Goal: Contribute content: Add original content to the website for others to see

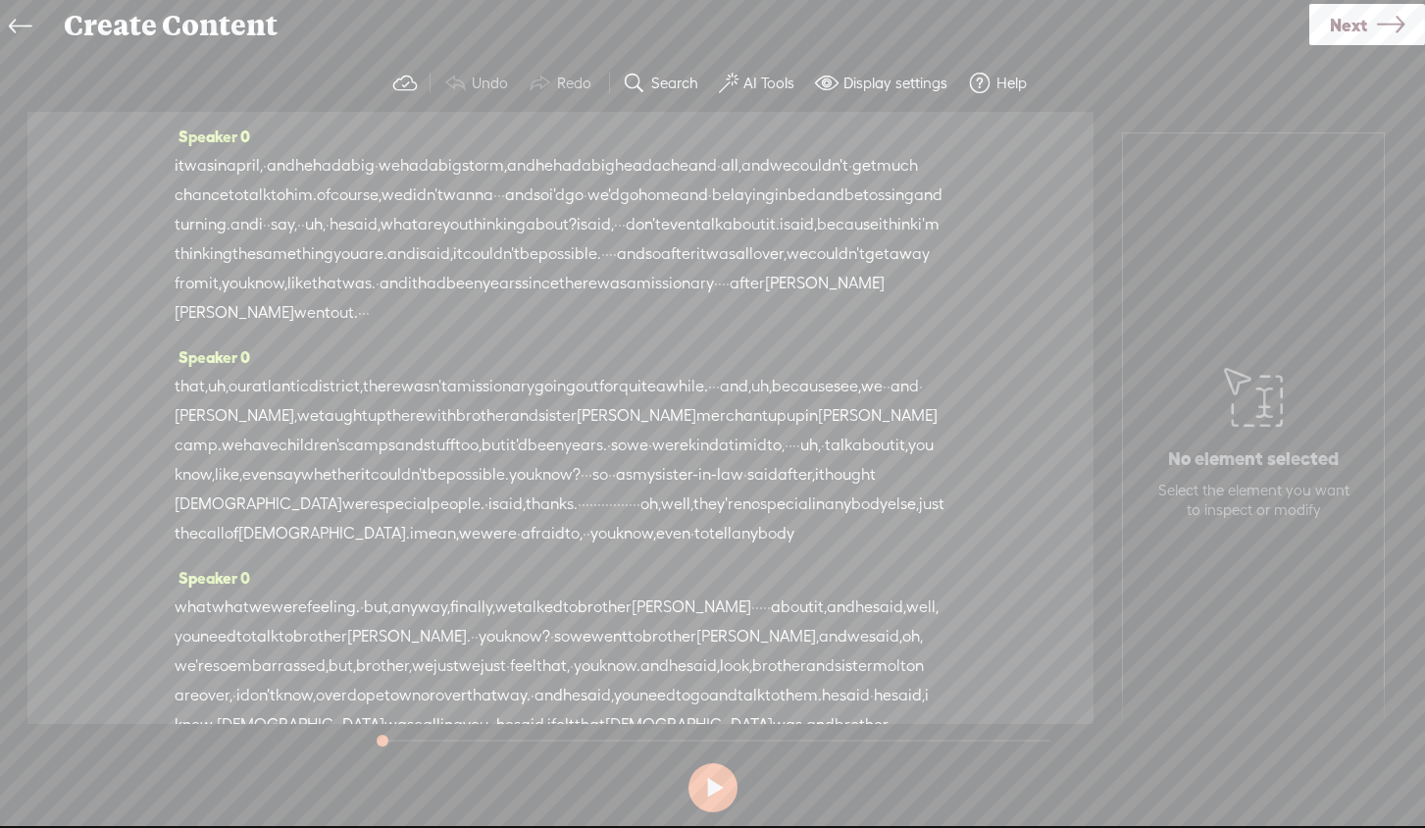
click at [1311, 23] on link "Next" at bounding box center [1367, 24] width 116 height 41
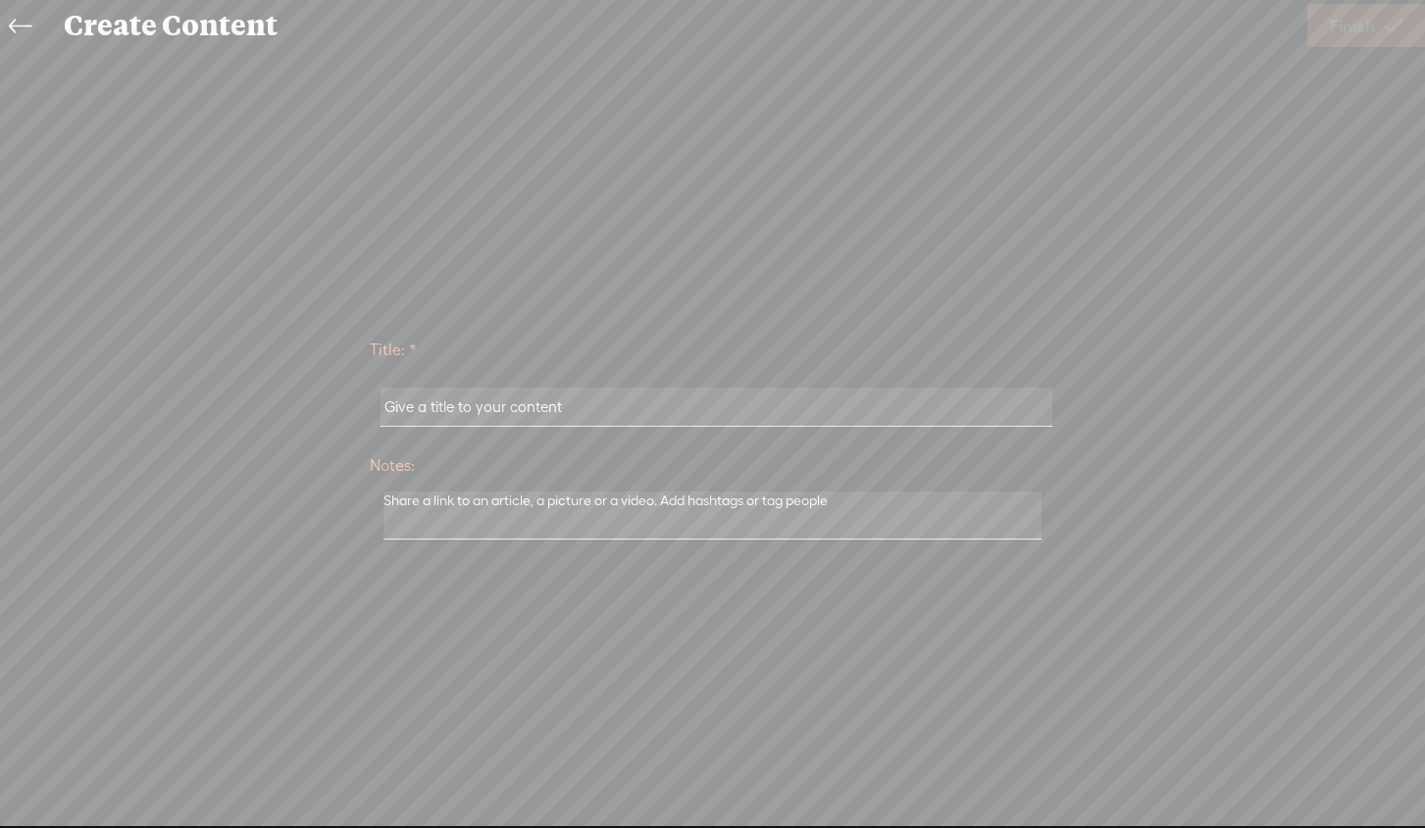
click at [410, 408] on input "text" at bounding box center [716, 406] width 672 height 38
click at [428, 408] on input "text" at bounding box center [716, 406] width 672 height 38
type input "Trust"
click at [1337, 23] on span "Finish" at bounding box center [1352, 26] width 45 height 50
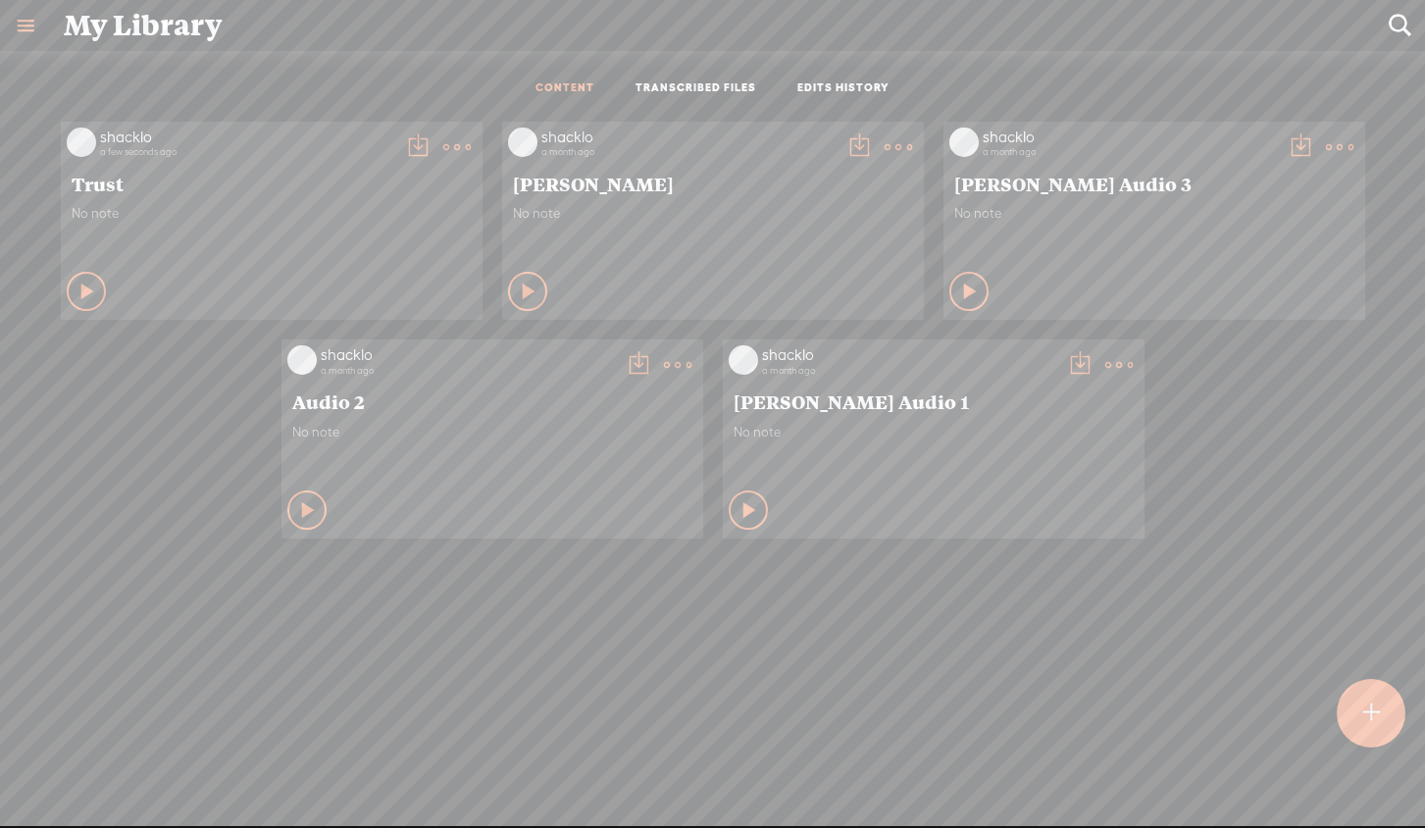
click at [677, 83] on link "TRANSCRIBED FILES" at bounding box center [695, 88] width 121 height 17
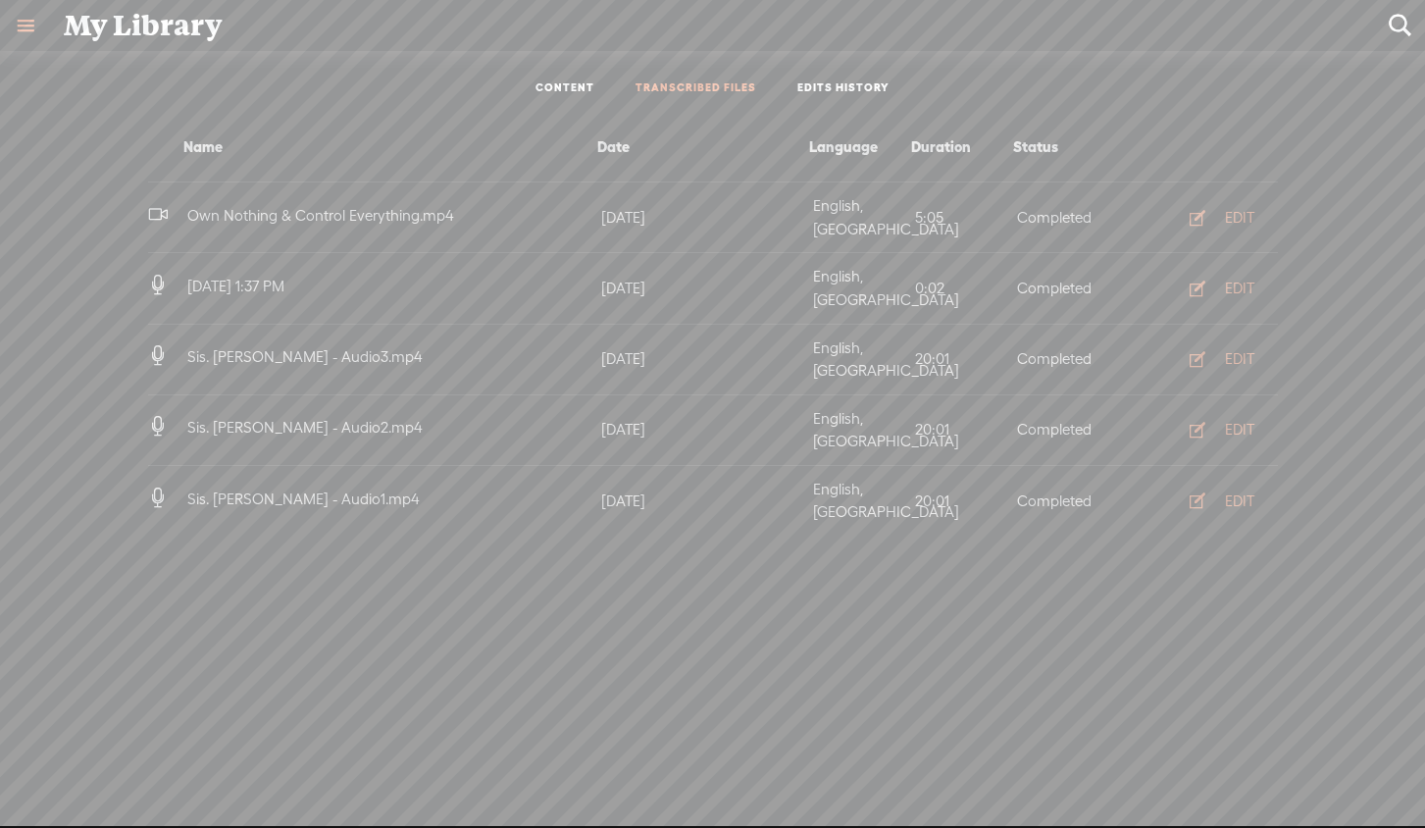
click at [582, 82] on link "CONTENT" at bounding box center [564, 88] width 59 height 17
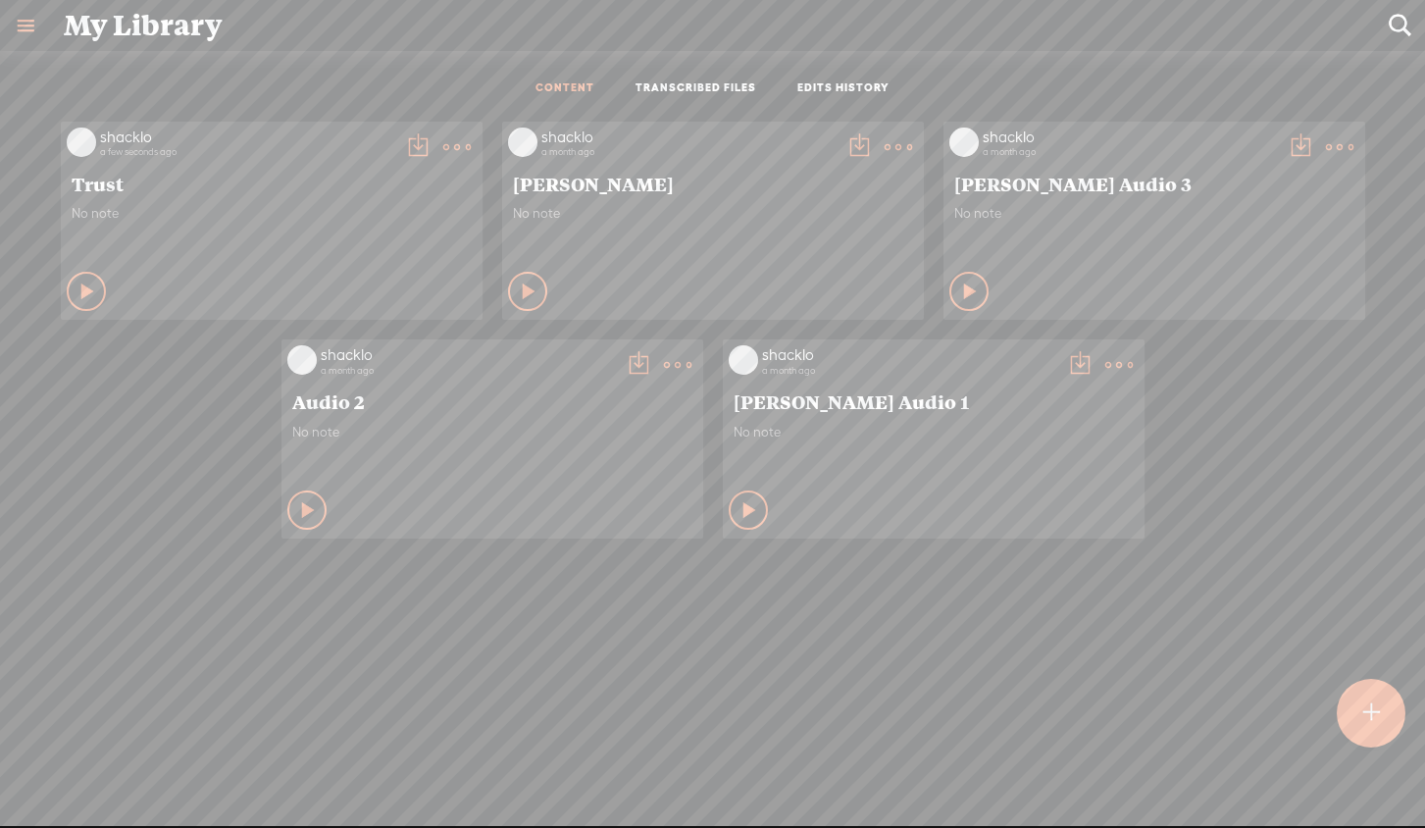
click at [1363, 707] on t at bounding box center [1371, 712] width 18 height 45
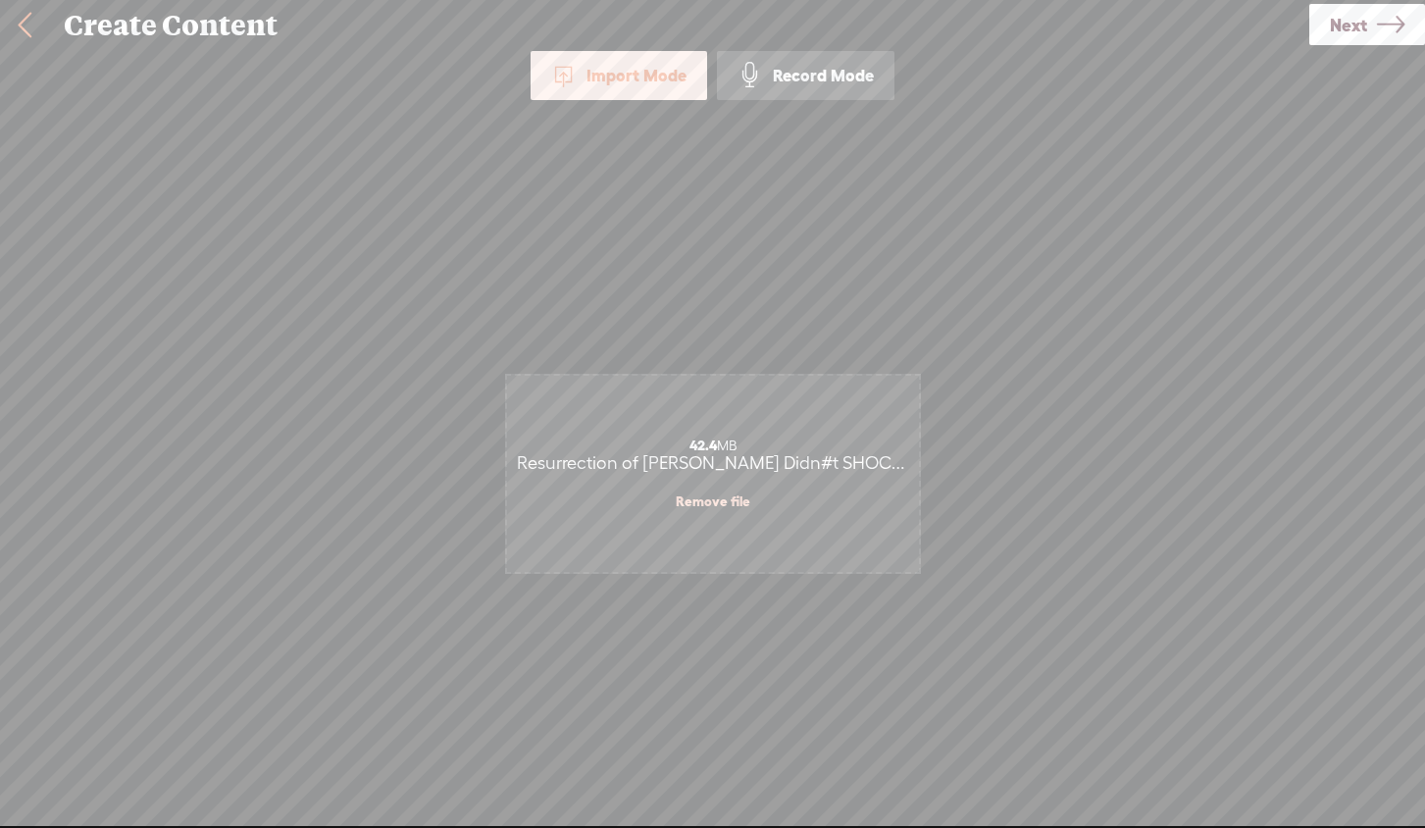
click at [1382, 25] on icon at bounding box center [1390, 25] width 27 height 50
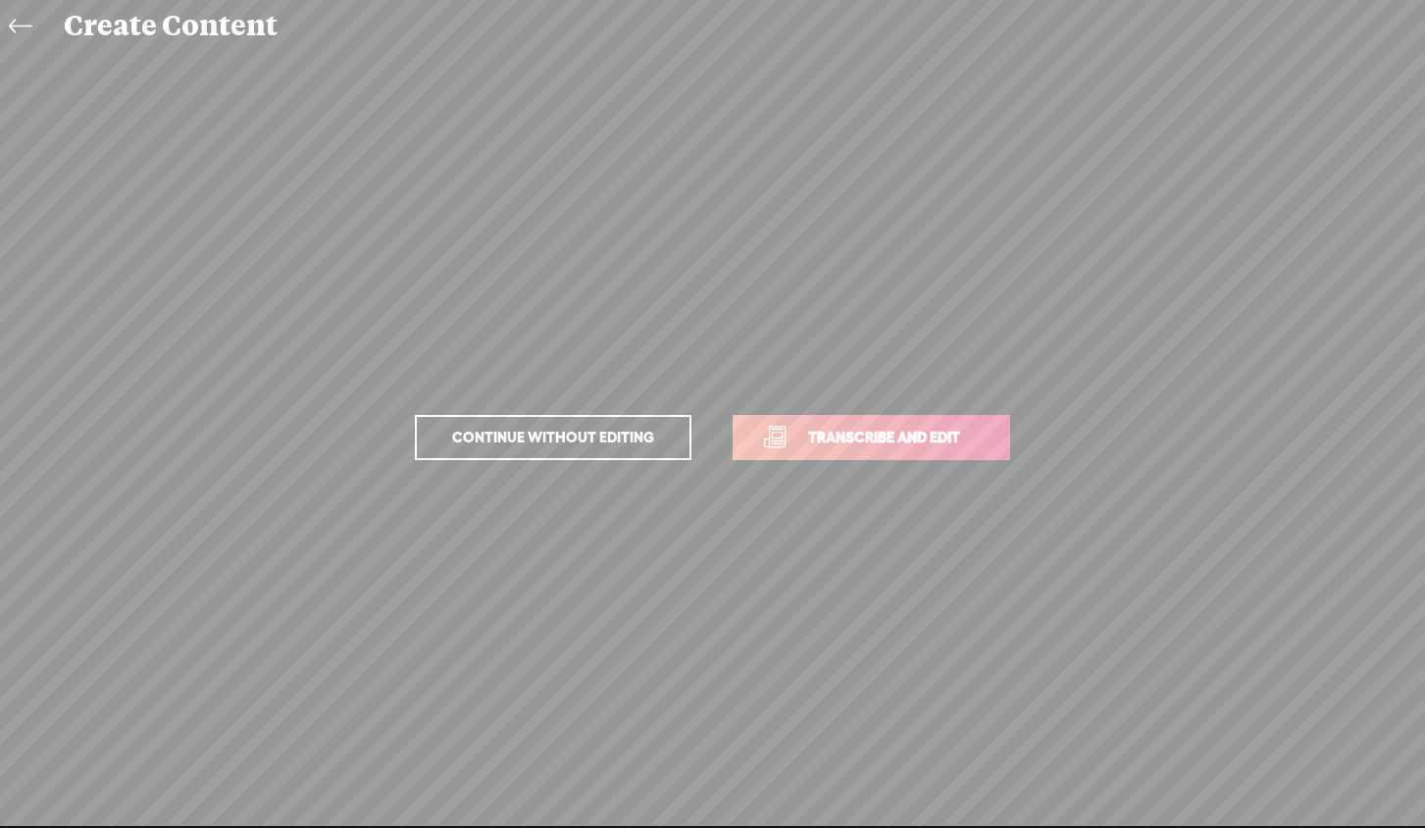
click at [573, 439] on span "Continue without editing" at bounding box center [552, 437] width 243 height 27
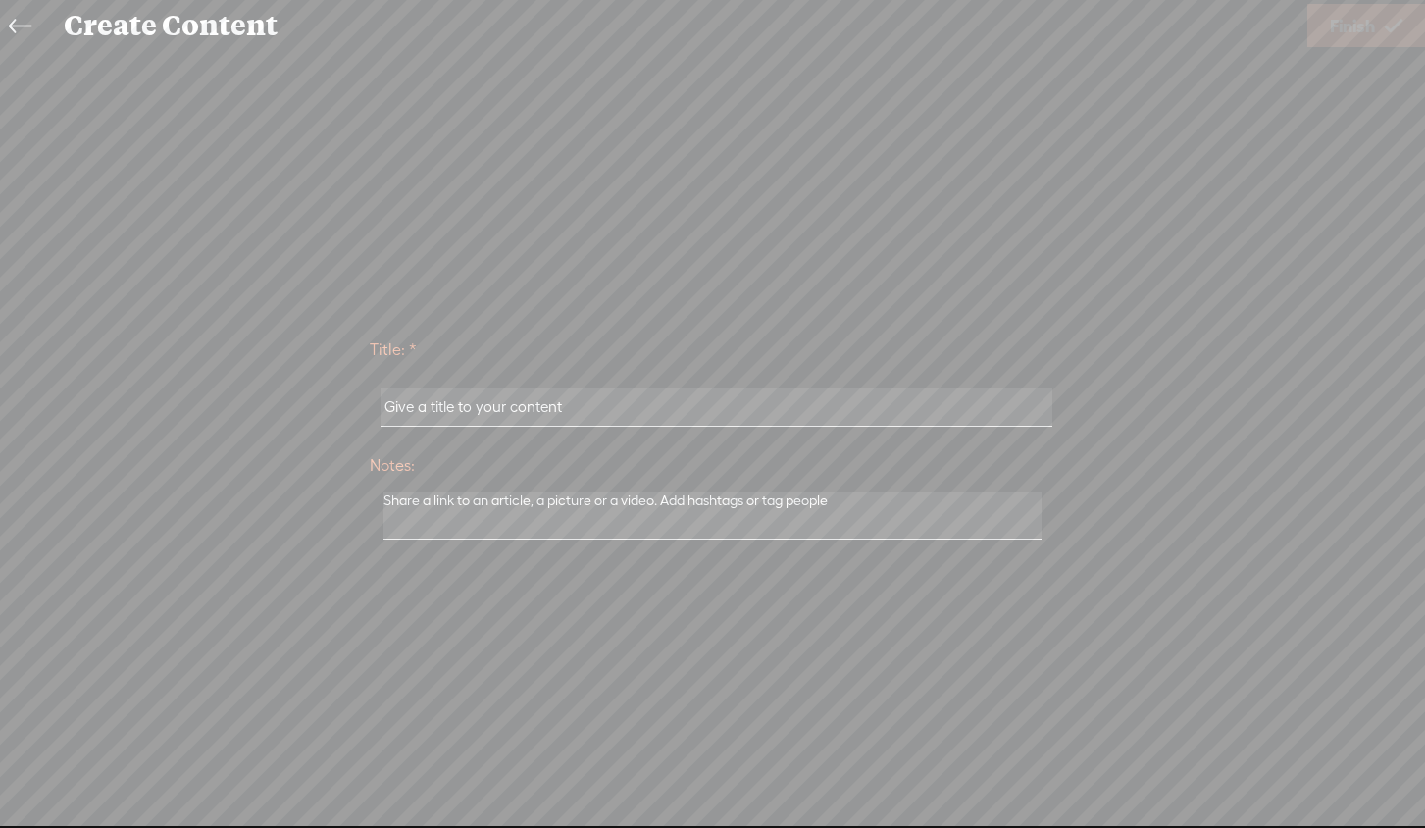
click at [22, 22] on icon at bounding box center [20, 27] width 23 height 44
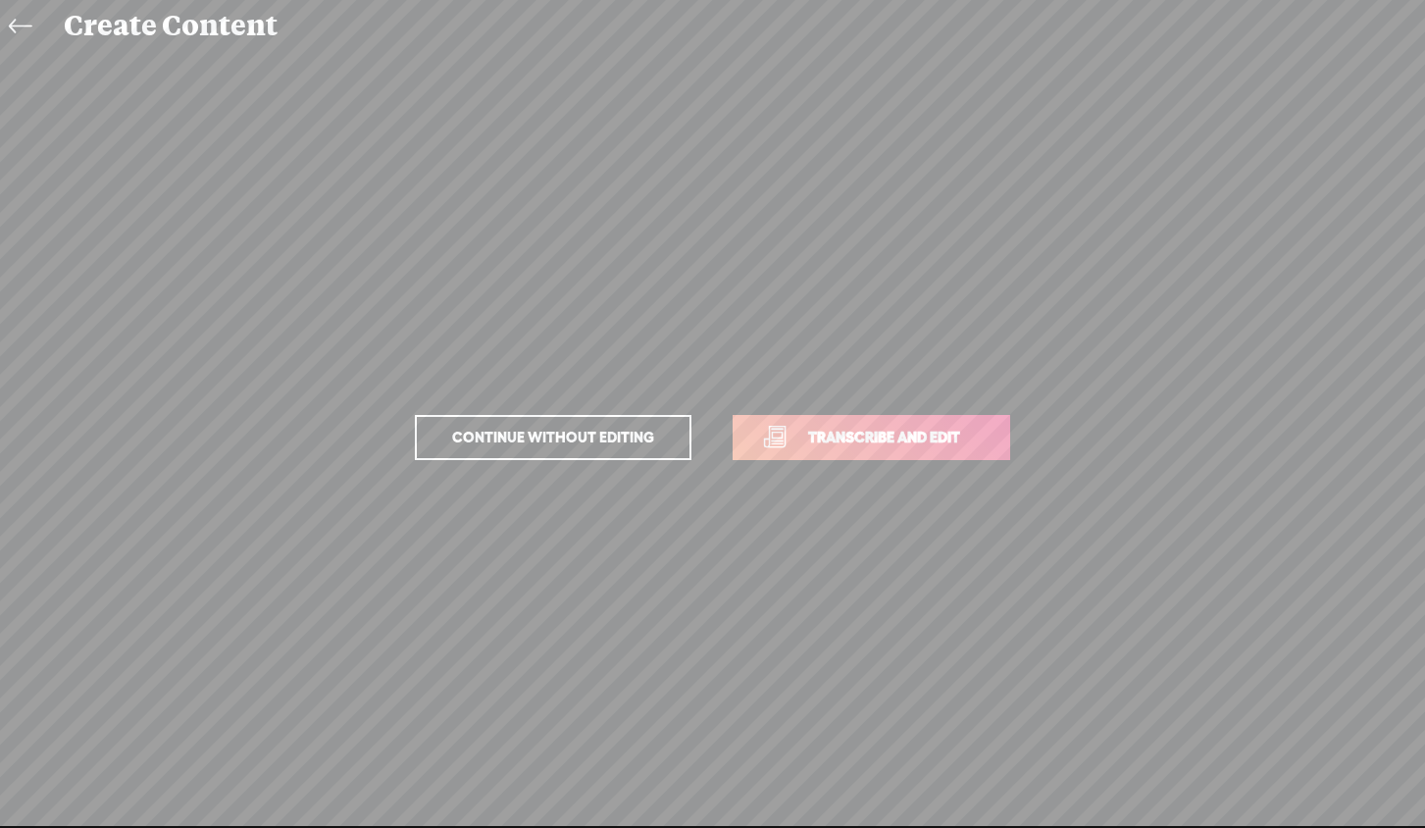
click at [863, 435] on span "Transcribe and edit" at bounding box center [883, 437] width 193 height 23
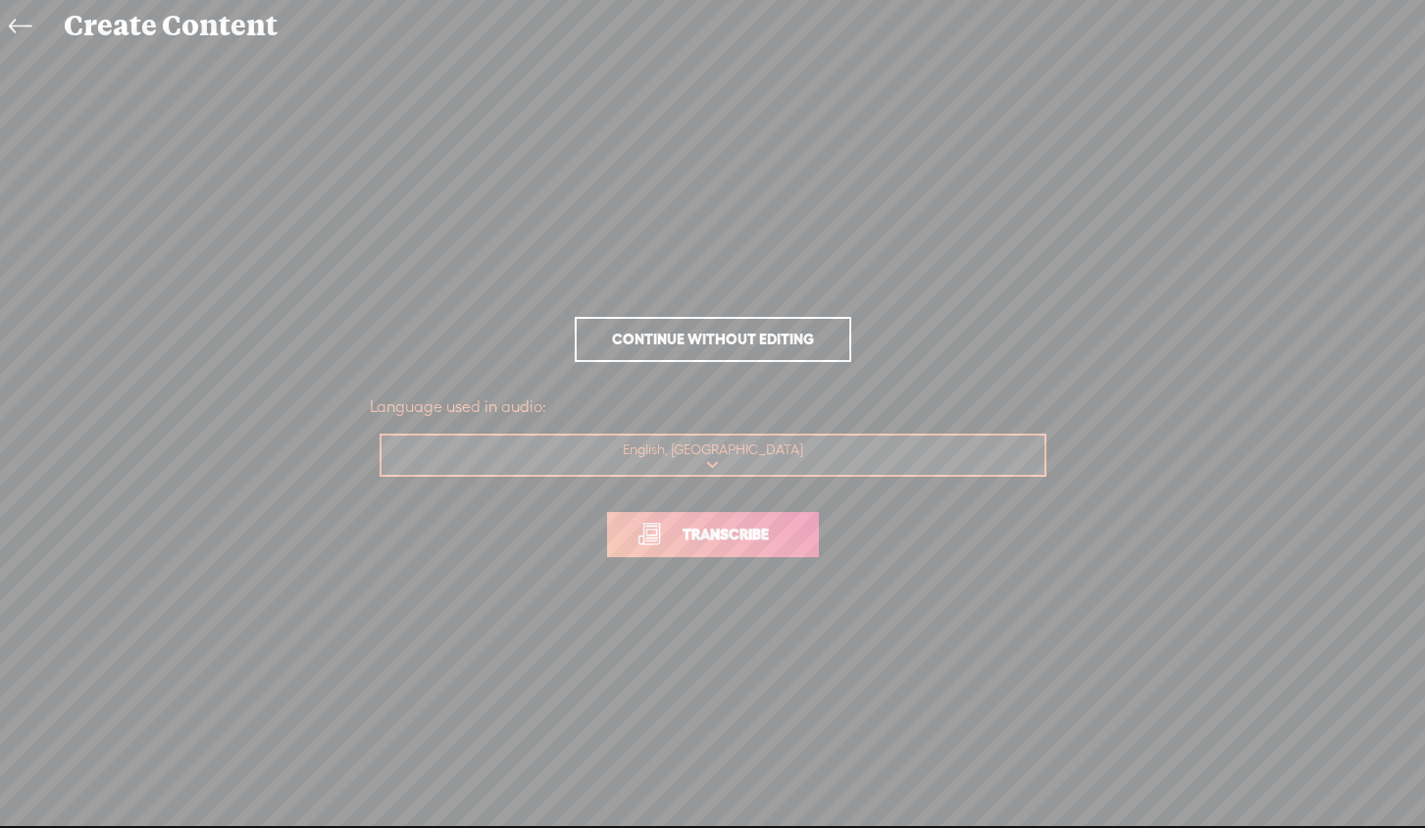
click at [708, 537] on span "Transcribe" at bounding box center [725, 534] width 127 height 23
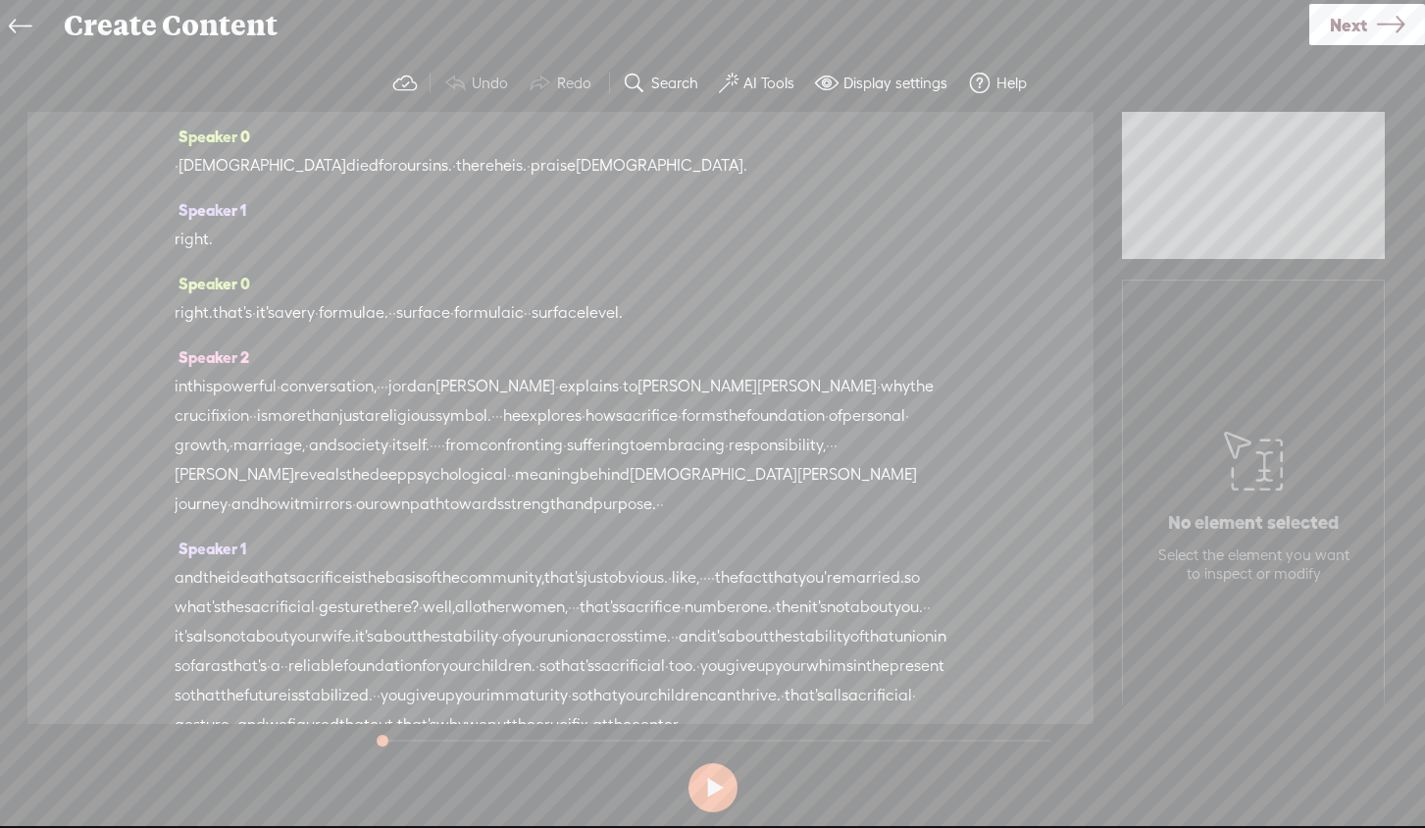
click at [379, 419] on span "religious" at bounding box center [405, 415] width 61 height 29
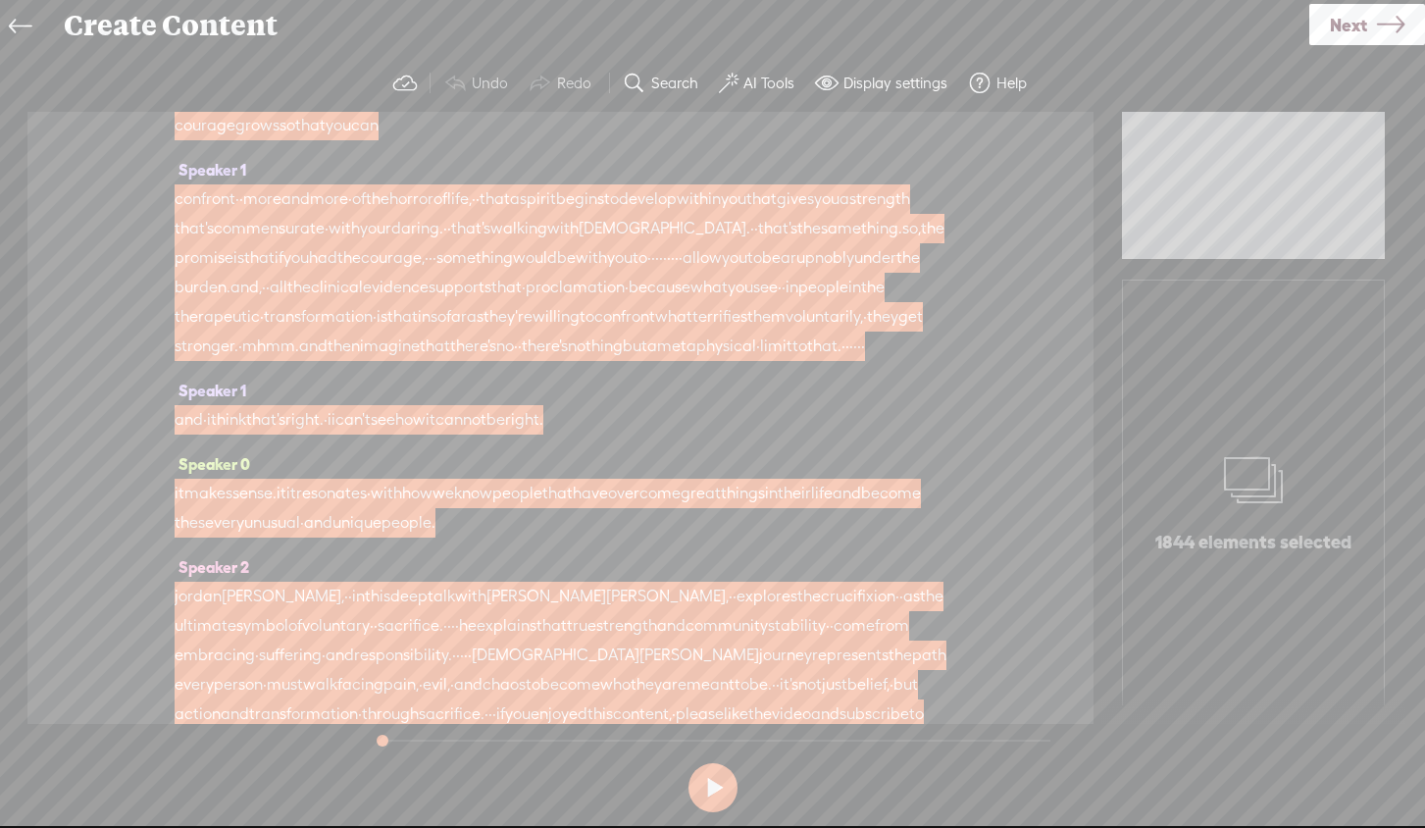
scroll to position [3511, 0]
